Goal: Find specific page/section: Find specific page/section

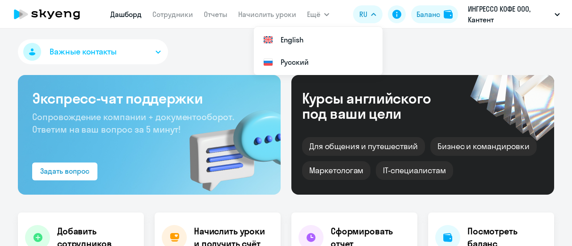
select select "30"
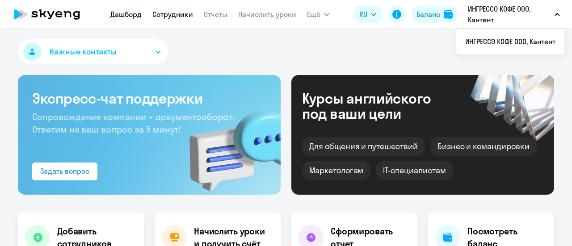
click at [174, 16] on link "Сотрудники" at bounding box center [172, 14] width 41 height 9
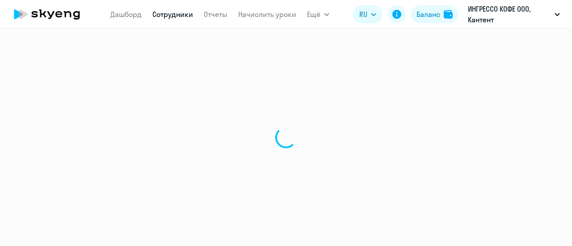
select select "30"
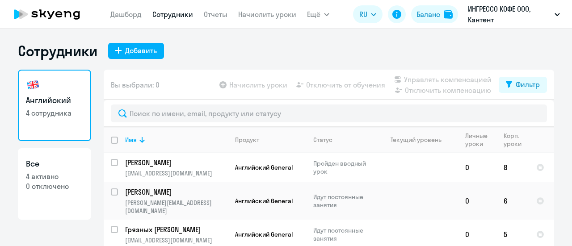
click at [210, 21] on nav "[PERSON_NAME] Отчеты Начислить уроки" at bounding box center [203, 14] width 186 height 18
click at [212, 11] on link "Отчеты" at bounding box center [216, 14] width 24 height 9
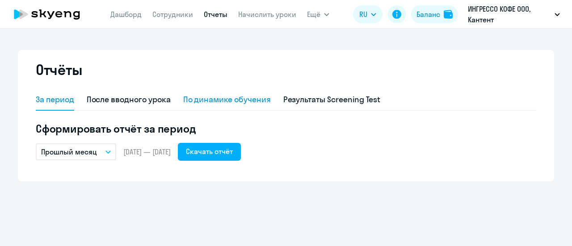
click at [209, 105] on div "По динамике обучения" at bounding box center [227, 100] width 88 height 12
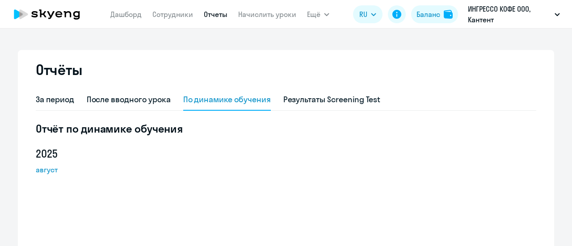
click at [277, 103] on div "За период После вводного урока По динамике обучения Результаты Screening Test" at bounding box center [286, 99] width 501 height 21
click at [300, 102] on div "Результаты Screening Test" at bounding box center [332, 100] width 97 height 12
